Goal: Task Accomplishment & Management: Manage account settings

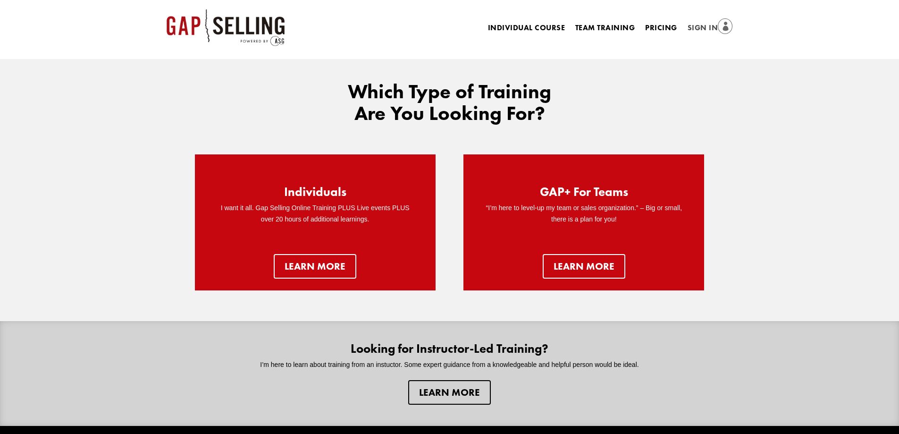
click at [703, 34] on link "Sign In" at bounding box center [710, 28] width 45 height 13
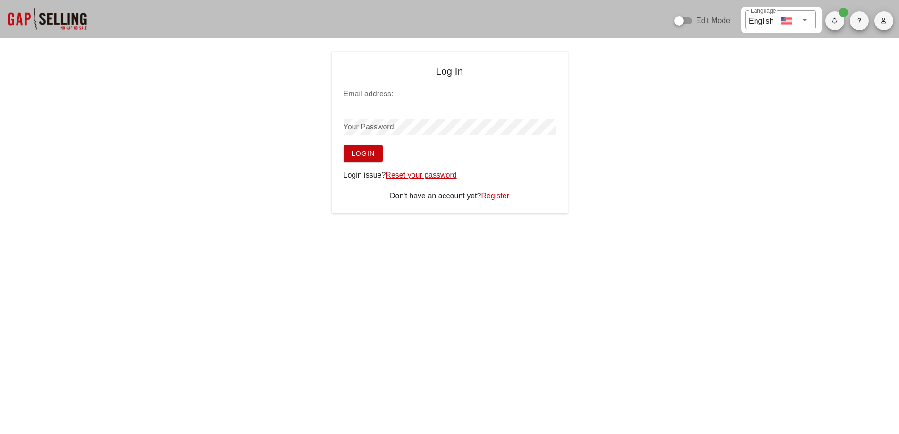
type input "sean@salesgrowth.com"
click at [373, 152] on span "Login" at bounding box center [363, 154] width 24 height 8
click at [362, 154] on span "Login" at bounding box center [363, 154] width 24 height 8
type input "sean@salesgrowth.com"
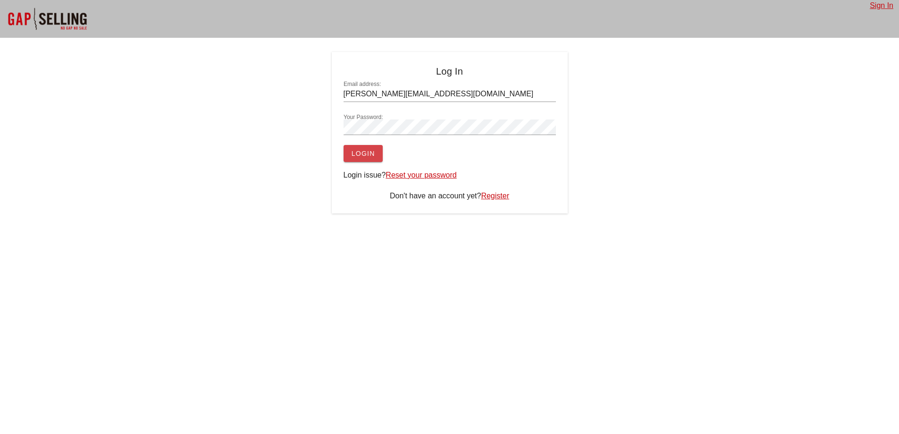
click at [363, 154] on span "Login" at bounding box center [363, 154] width 24 height 8
click at [363, 153] on span "Login" at bounding box center [363, 154] width 24 height 8
click at [373, 151] on span "Login" at bounding box center [363, 154] width 24 height 8
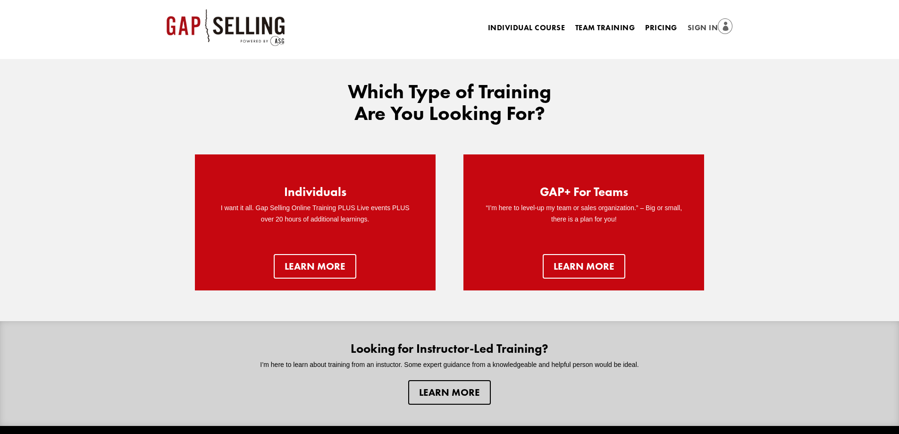
click at [699, 25] on link "Sign In" at bounding box center [710, 28] width 45 height 13
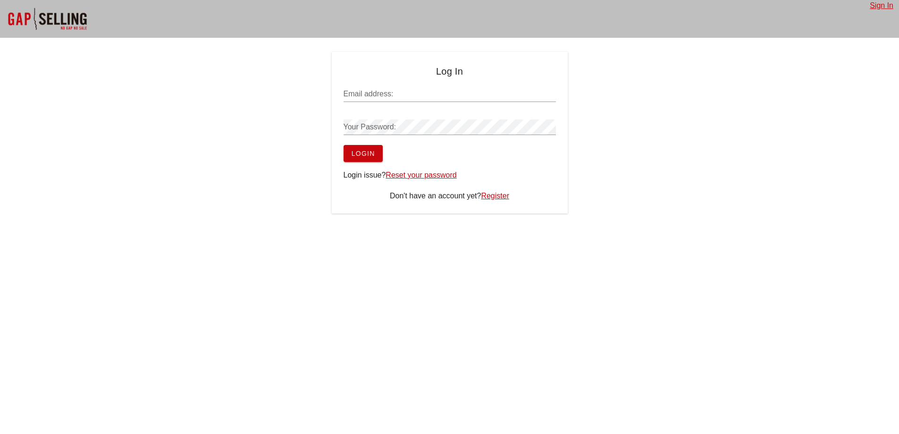
type input "[PERSON_NAME][EMAIL_ADDRESS][DOMAIN_NAME]"
click at [350, 149] on button "Login" at bounding box center [363, 153] width 39 height 17
